Goal: Transaction & Acquisition: Purchase product/service

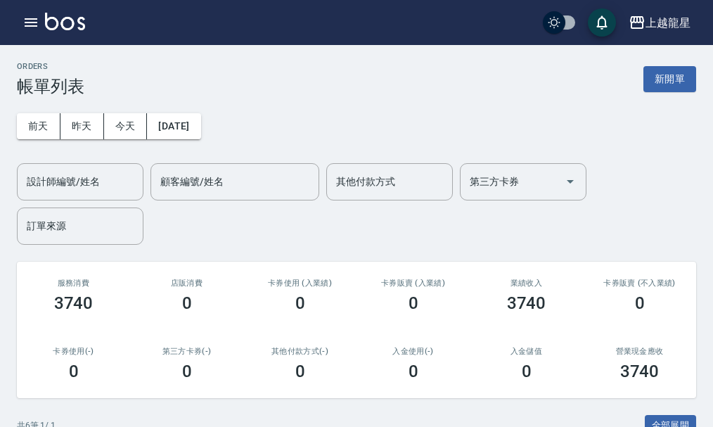
click at [66, 20] on img at bounding box center [65, 22] width 40 height 18
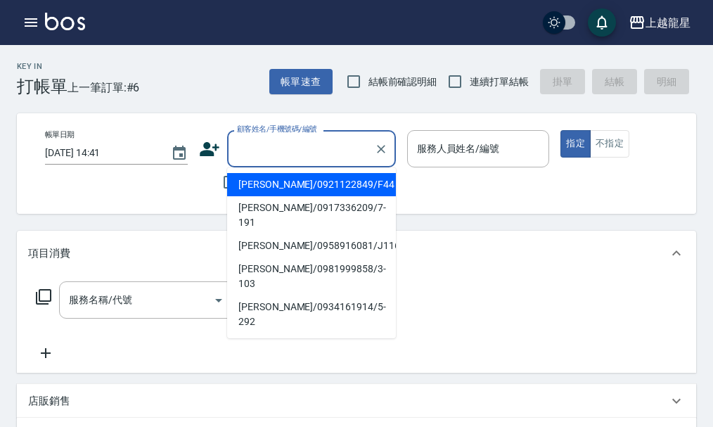
click at [285, 153] on input "顧客姓名/手機號碼/編號" at bounding box center [300, 148] width 135 height 25
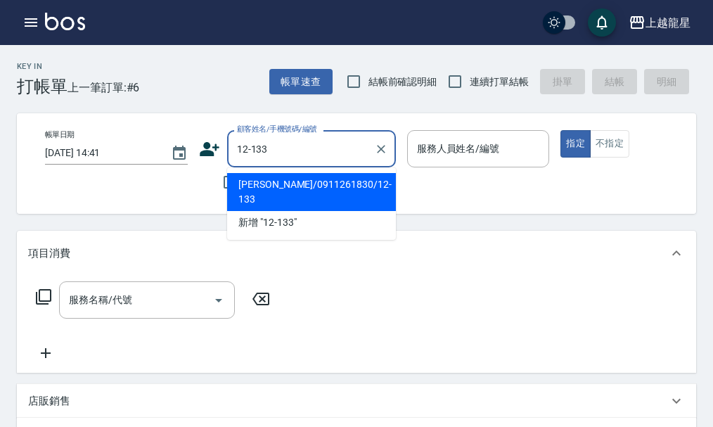
click at [322, 184] on li "[PERSON_NAME]/0911261830/12-133" at bounding box center [311, 192] width 169 height 38
type input "[PERSON_NAME]/0911261830/12-133"
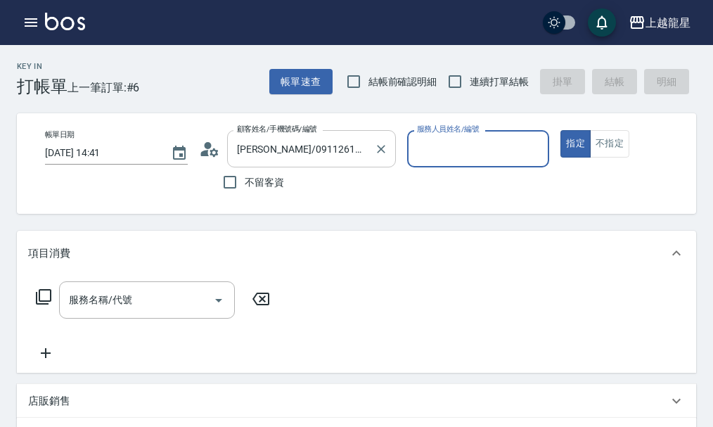
type input "Lily-20"
click at [204, 150] on icon at bounding box center [209, 148] width 21 height 21
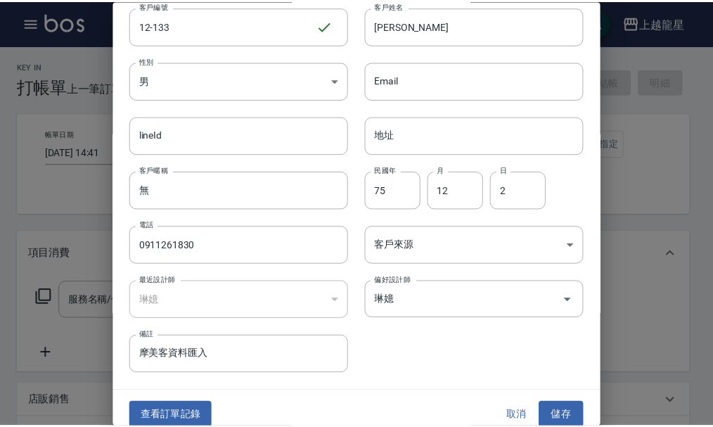
scroll to position [60, 0]
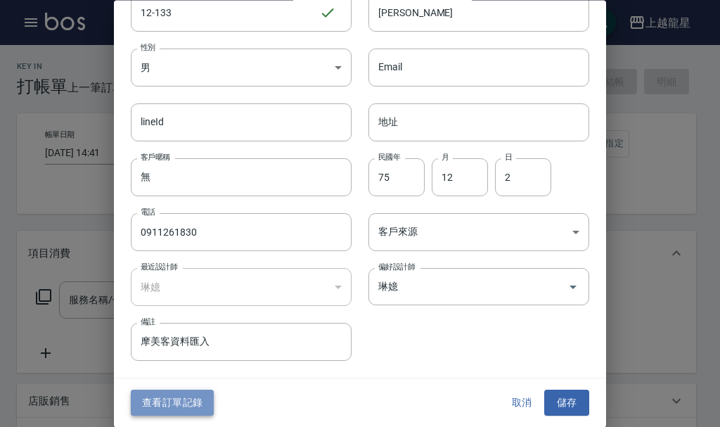
click at [162, 396] on button "查看訂單記錄" at bounding box center [172, 403] width 83 height 26
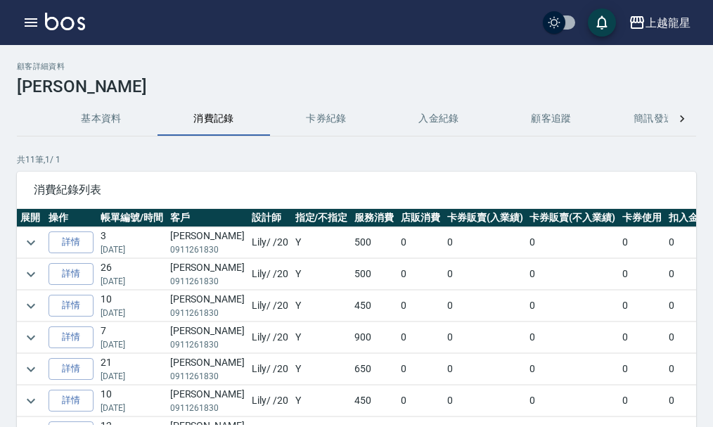
click at [103, 114] on button "基本資料" at bounding box center [101, 119] width 112 height 34
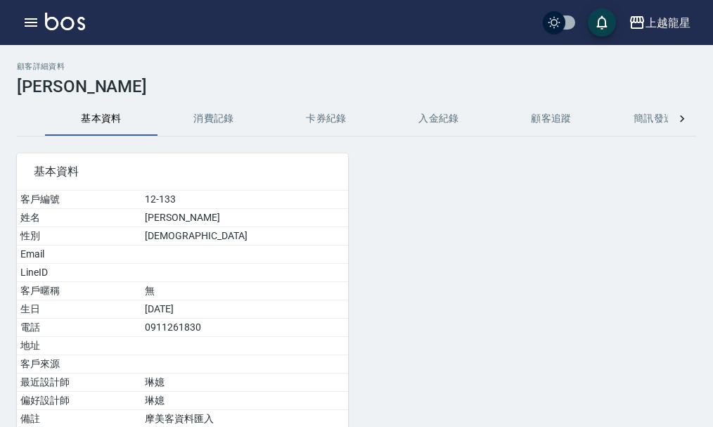
click at [62, 27] on img at bounding box center [65, 22] width 40 height 18
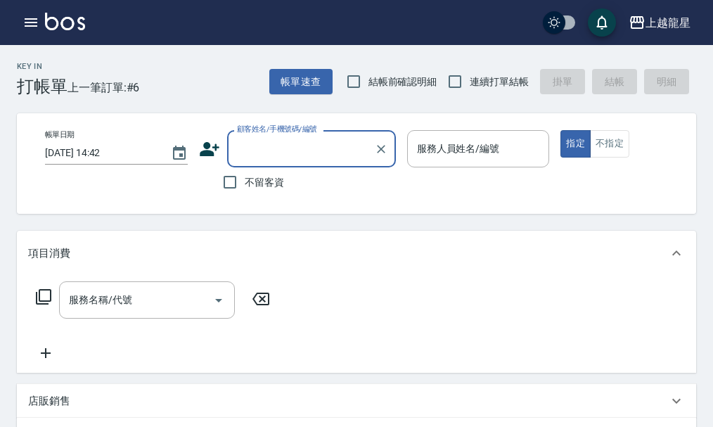
click at [272, 150] on input "顧客姓名/手機號碼/編號" at bounding box center [300, 148] width 135 height 25
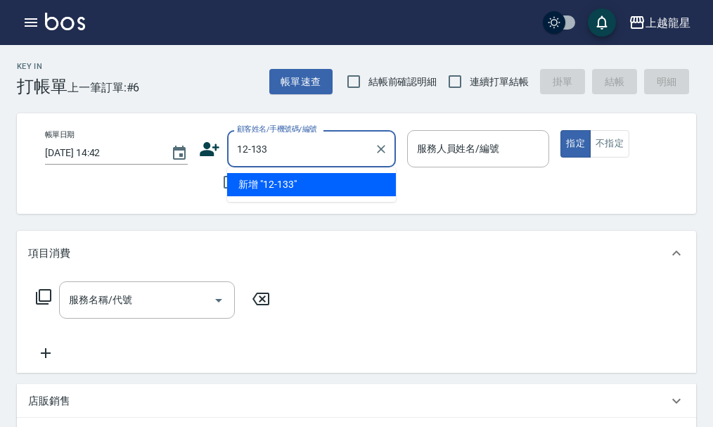
type input "12-133"
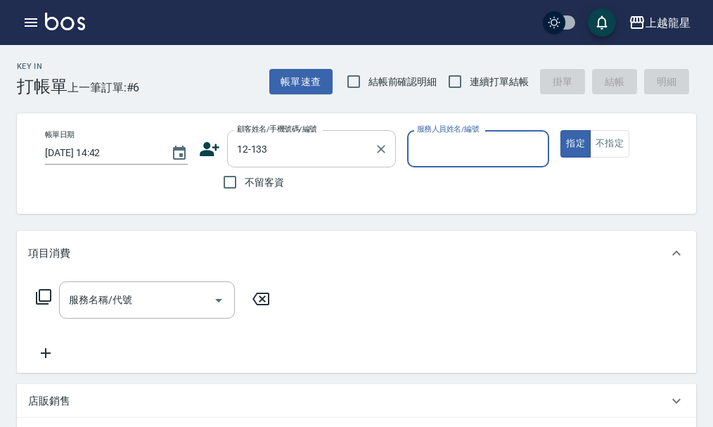
click at [560, 130] on button "指定" at bounding box center [575, 143] width 30 height 27
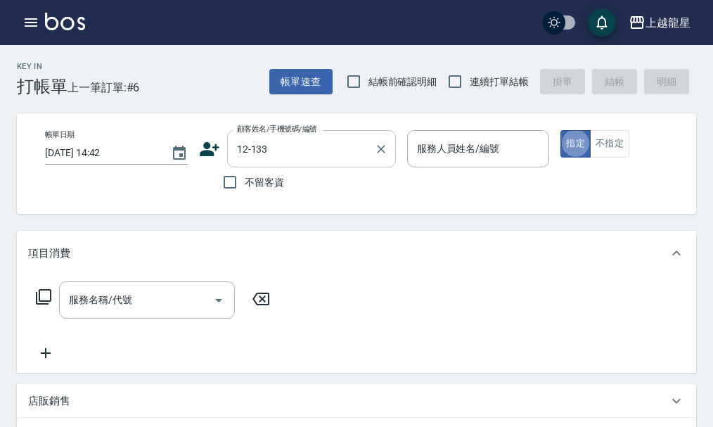
type button "true"
type input "[PERSON_NAME]/0911261830/12-133"
type input "Lily-20"
click at [105, 315] on div "服務名稱/代號 服務名稱/代號" at bounding box center [147, 299] width 176 height 37
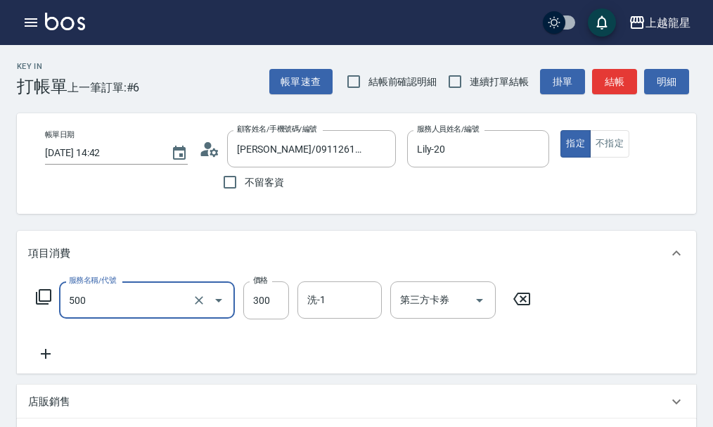
type input "一般洗髮(500)"
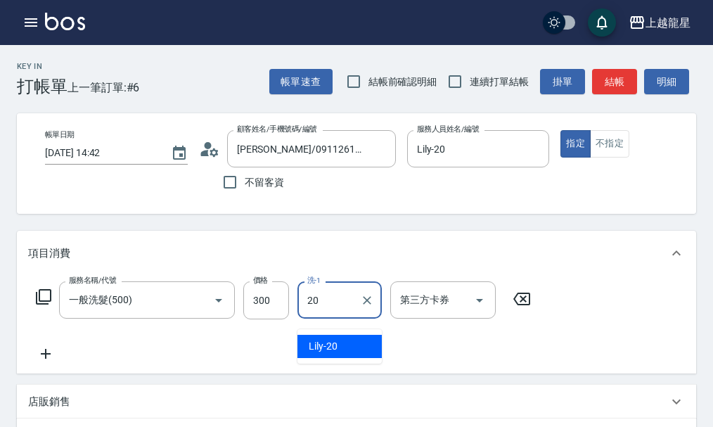
type input "Lily-20"
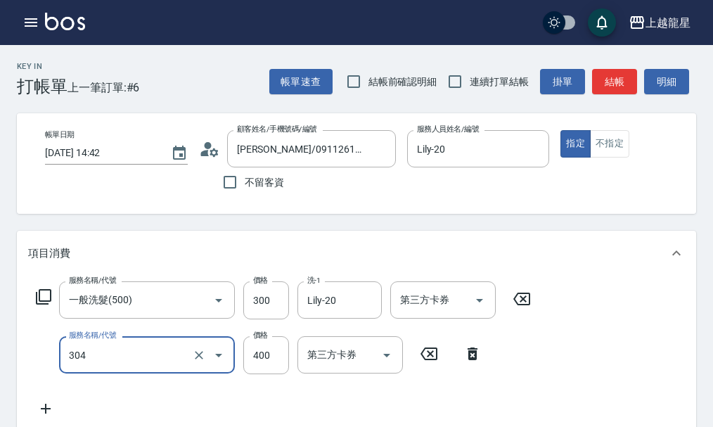
type input "剪髮(304)"
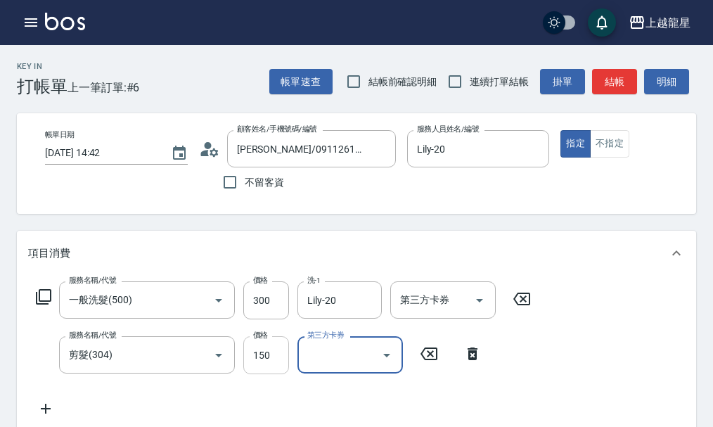
click at [268, 370] on input "150" at bounding box center [266, 355] width 46 height 38
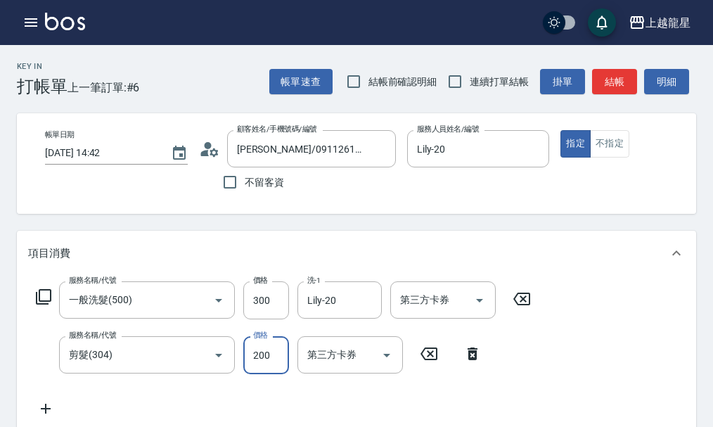
type input "200"
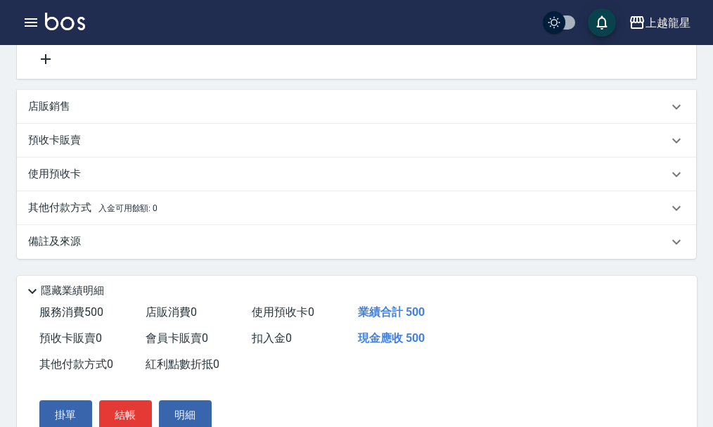
scroll to position [480, 0]
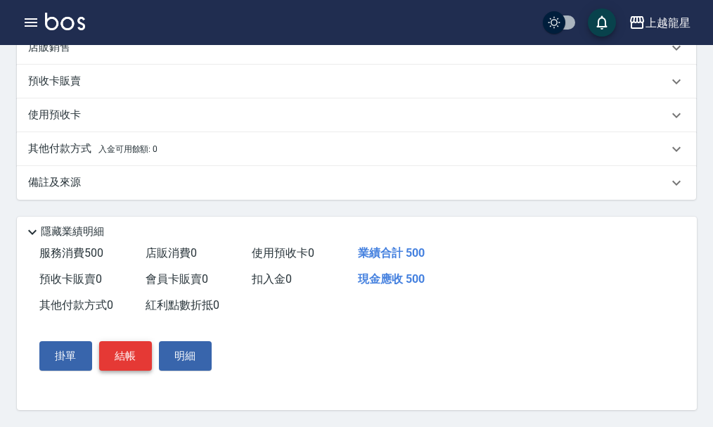
click at [140, 356] on button "結帳" at bounding box center [125, 356] width 53 height 30
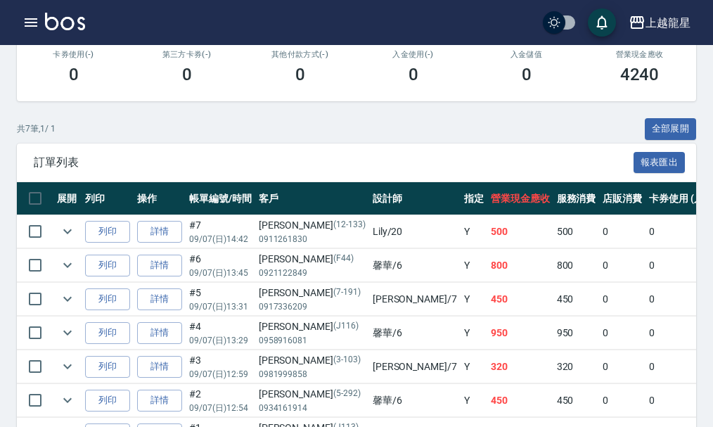
scroll to position [387, 0]
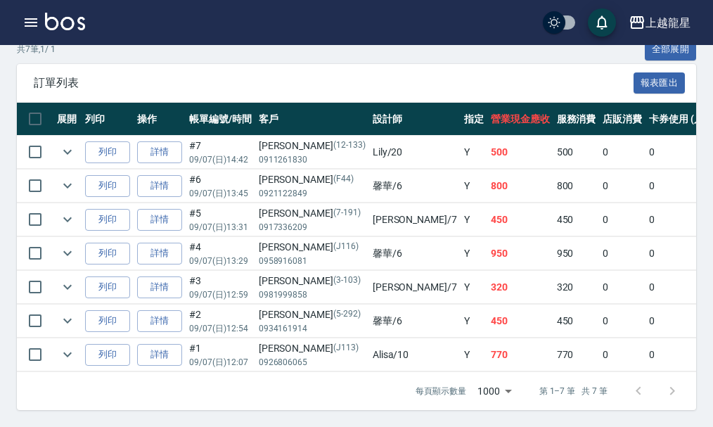
scroll to position [387, 0]
